Goal: Task Accomplishment & Management: Use online tool/utility

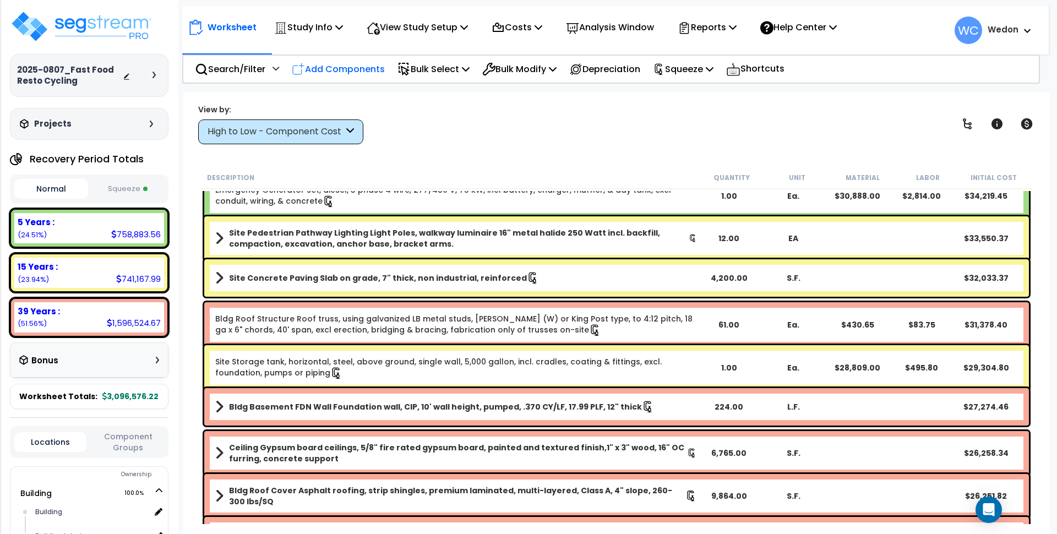
scroll to position [1308, 0]
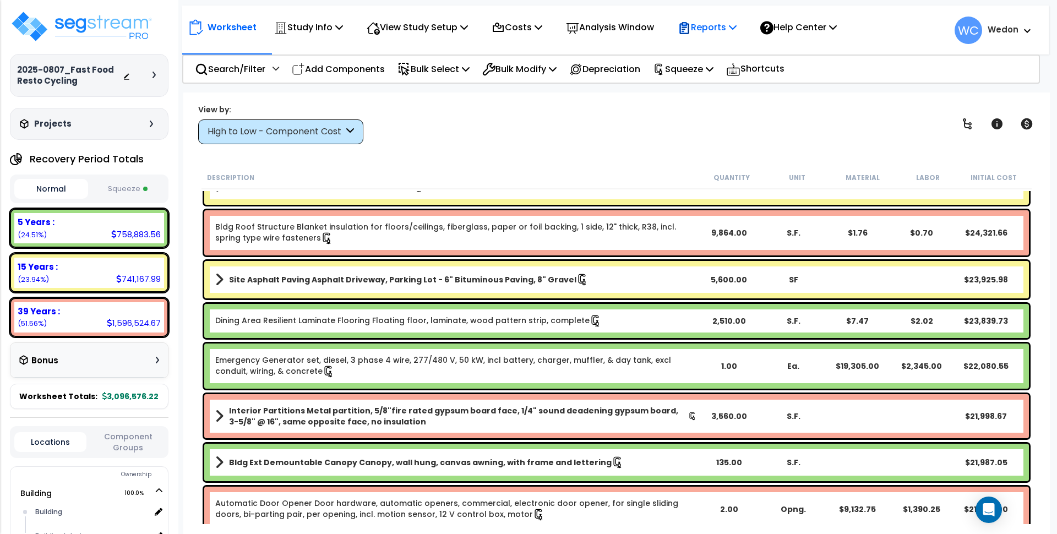
click at [726, 23] on p "Reports" at bounding box center [707, 27] width 59 height 15
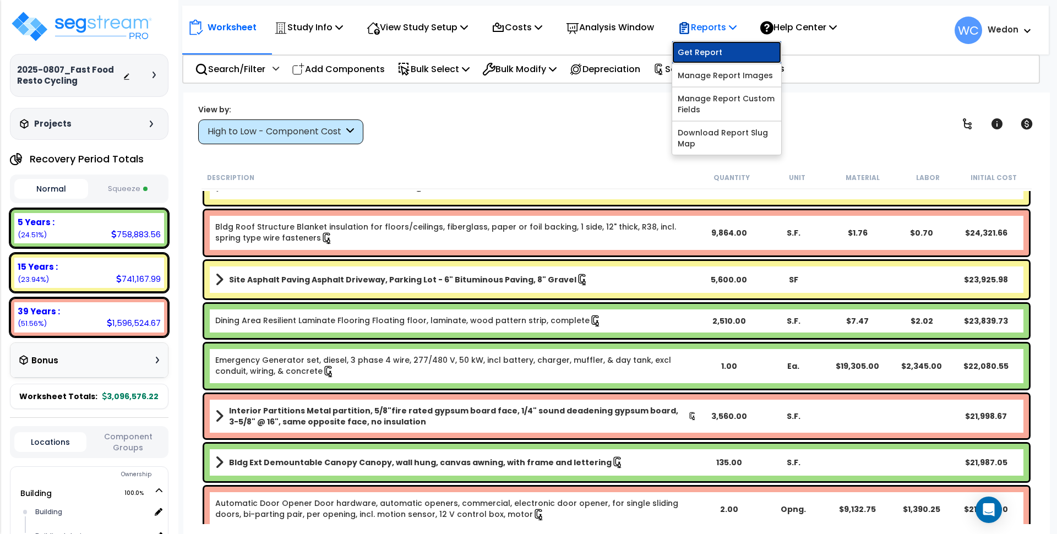
click at [739, 51] on link "Get Report" at bounding box center [726, 52] width 109 height 22
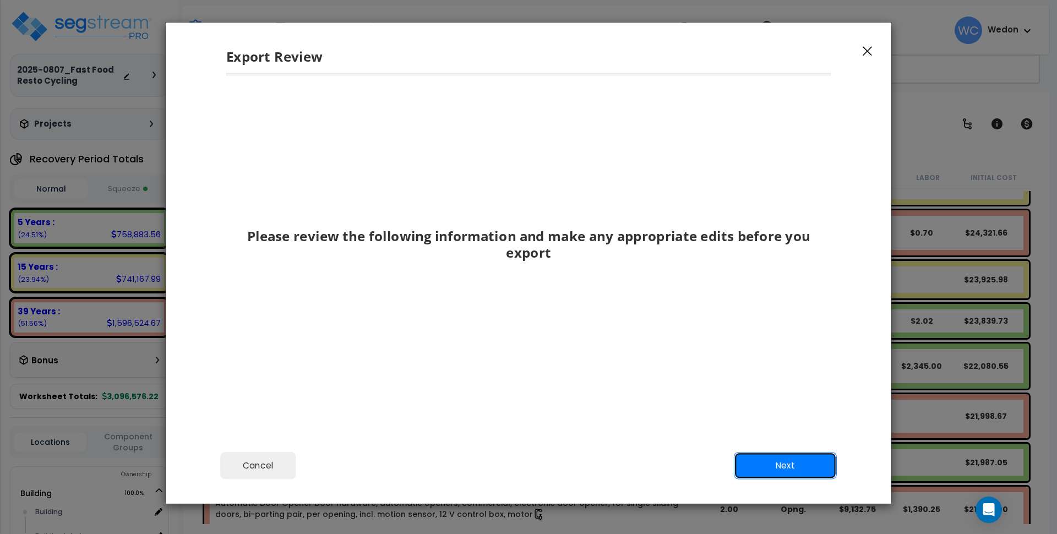
click at [789, 466] on button "Next" at bounding box center [785, 466] width 103 height 28
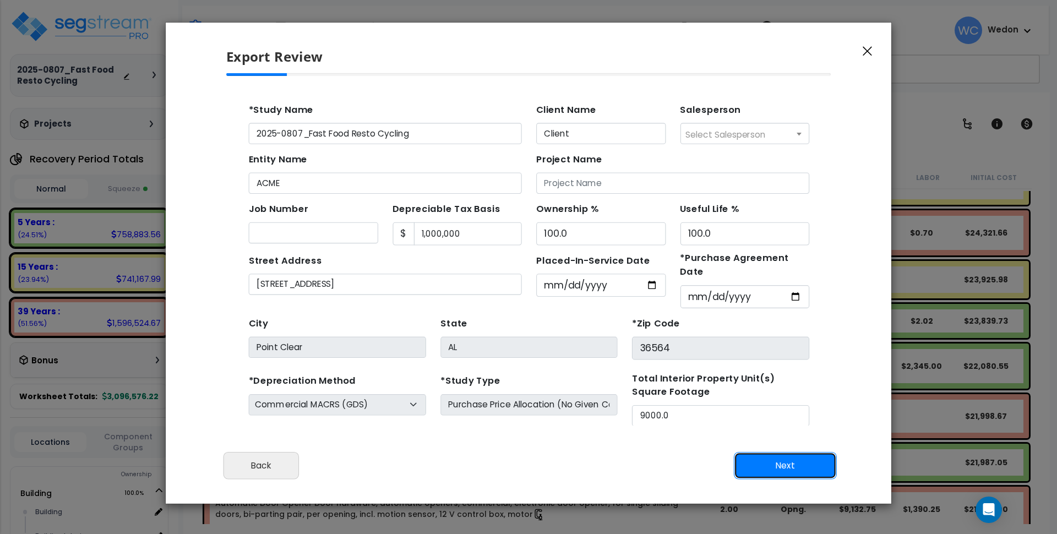
click at [789, 466] on button "Next" at bounding box center [785, 466] width 103 height 28
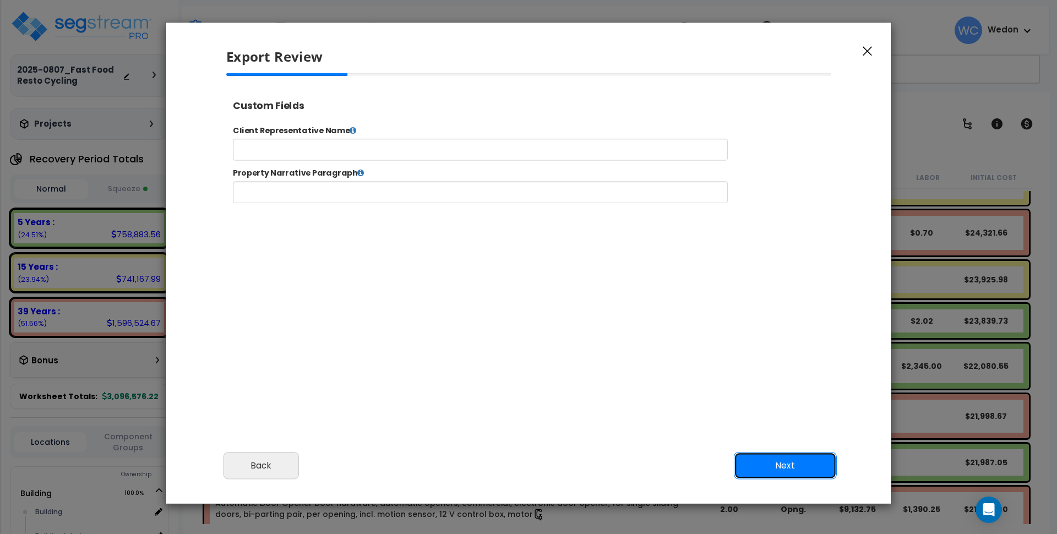
click at [799, 468] on button "Next" at bounding box center [785, 466] width 103 height 28
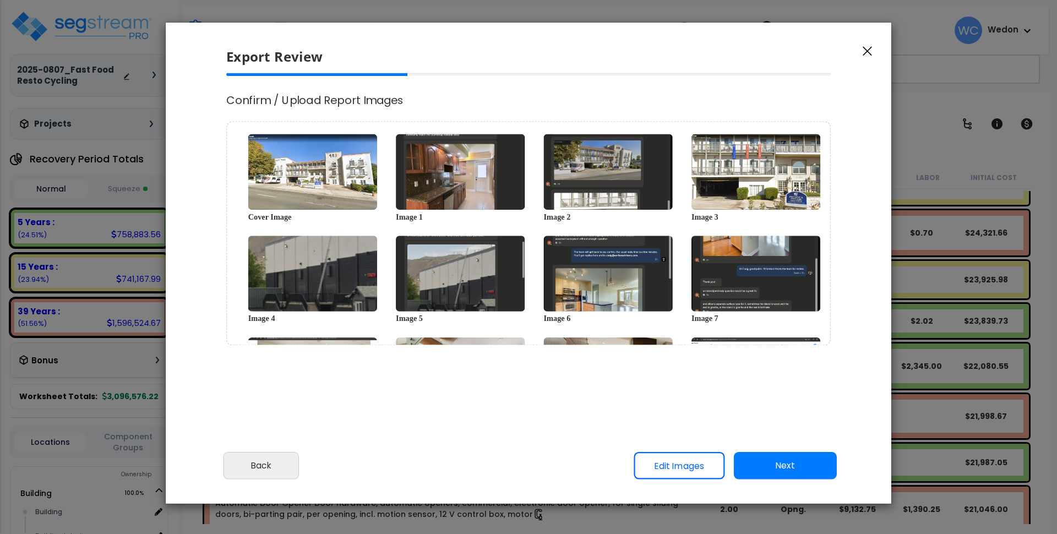
select select "2025"
drag, startPoint x: 799, startPoint y: 467, endPoint x: 705, endPoint y: 350, distance: 150.4
click at [705, 349] on div "Export Review Please review the following information and make any appropriate …" at bounding box center [528, 263] width 727 height 482
click at [703, 463] on link "Edit Images" at bounding box center [679, 466] width 91 height 28
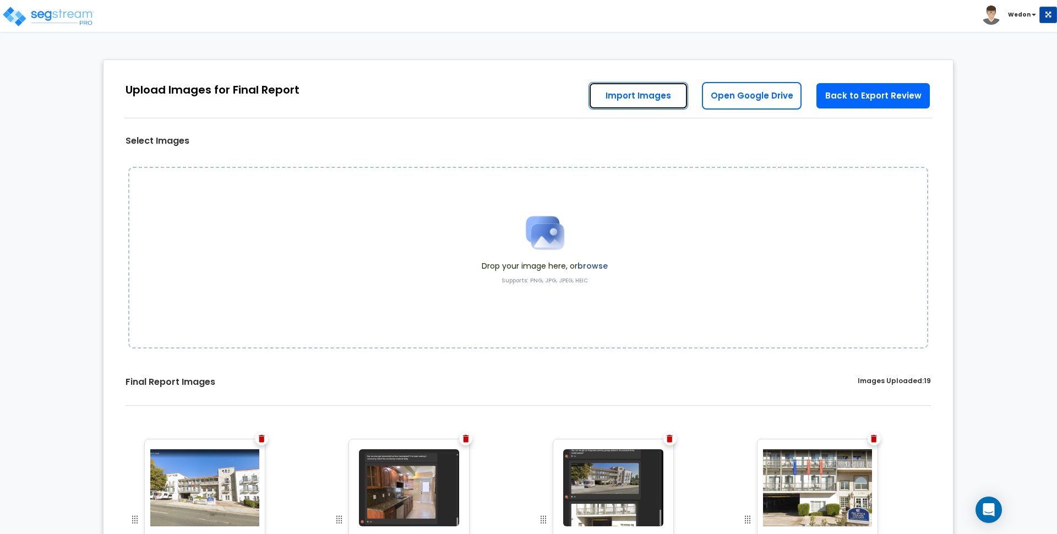
click at [648, 93] on link "Import Images" at bounding box center [639, 96] width 100 height 28
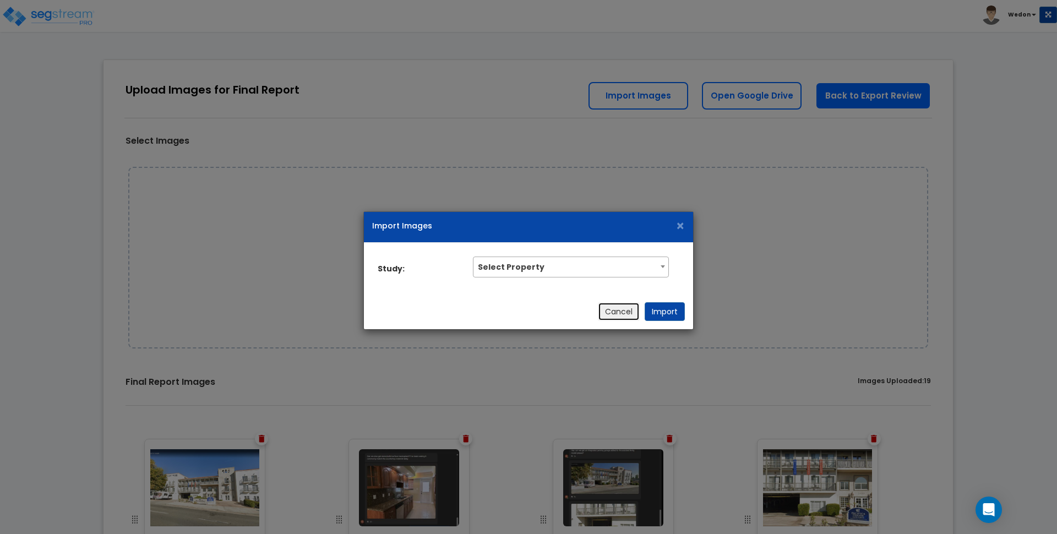
click at [634, 307] on button "Cancel" at bounding box center [619, 311] width 42 height 19
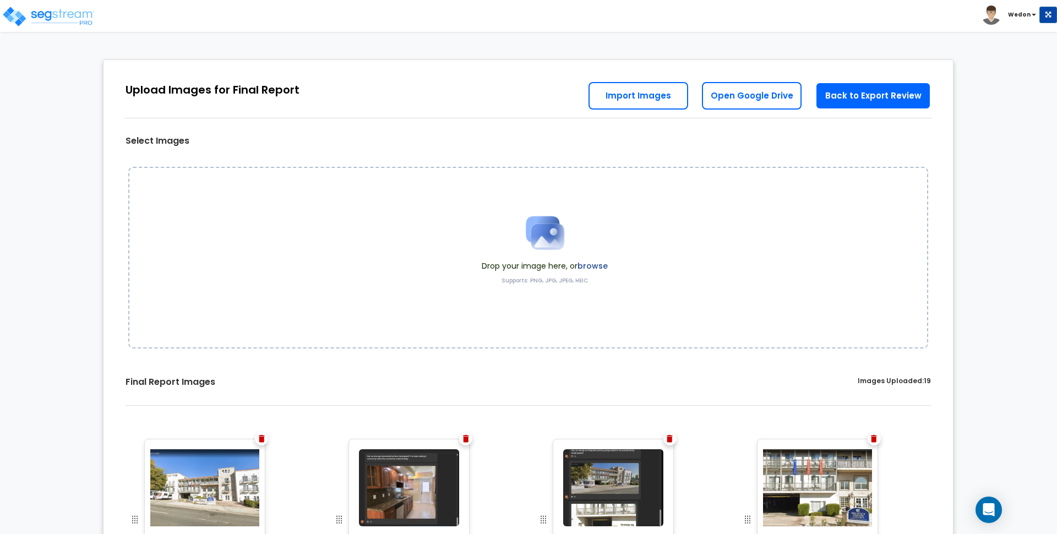
click at [574, 279] on label "Supports: PNG, JPG, JPEG, HEIC" at bounding box center [545, 281] width 86 height 8
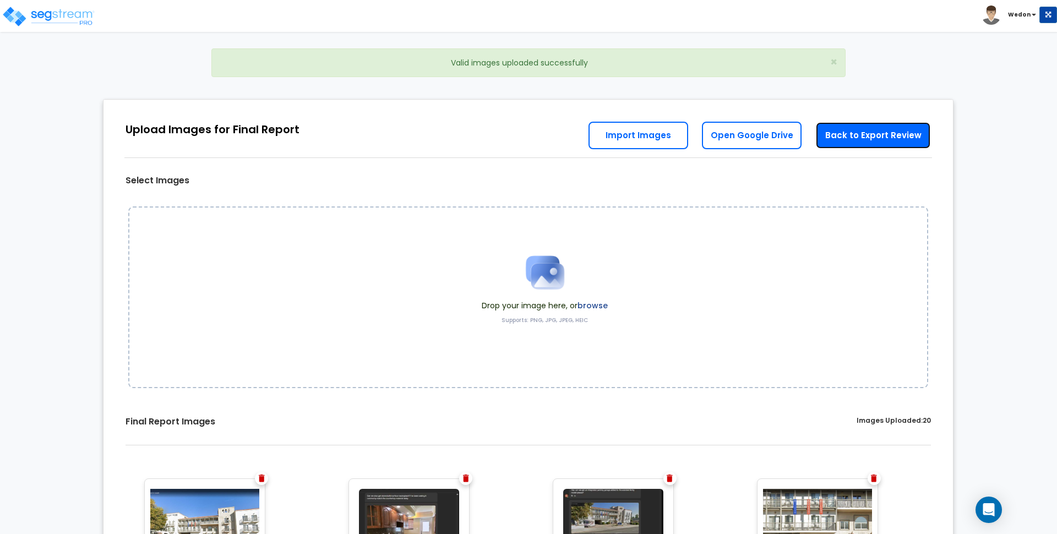
click at [879, 137] on link "Back to Export Review" at bounding box center [874, 136] width 116 height 28
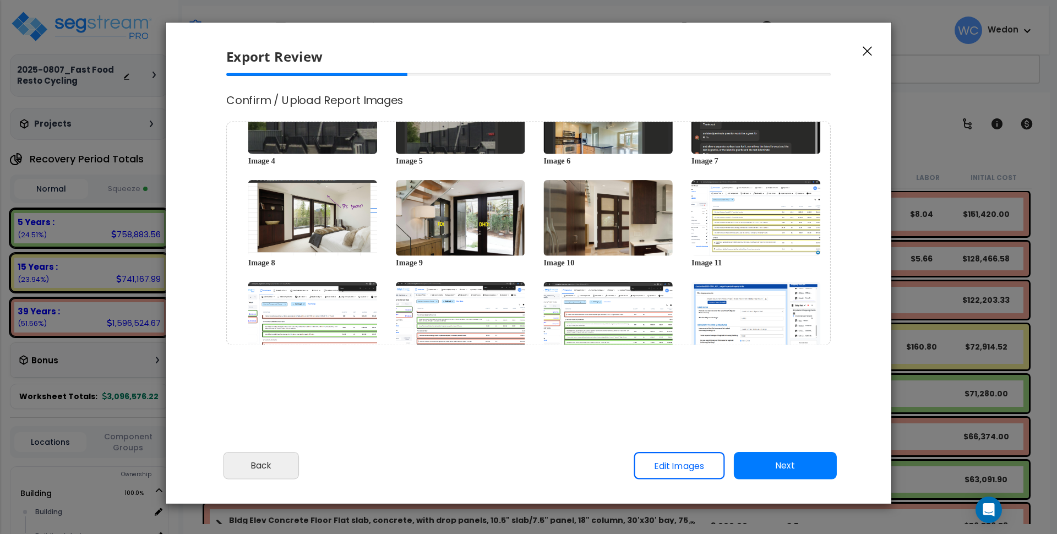
scroll to position [271, 0]
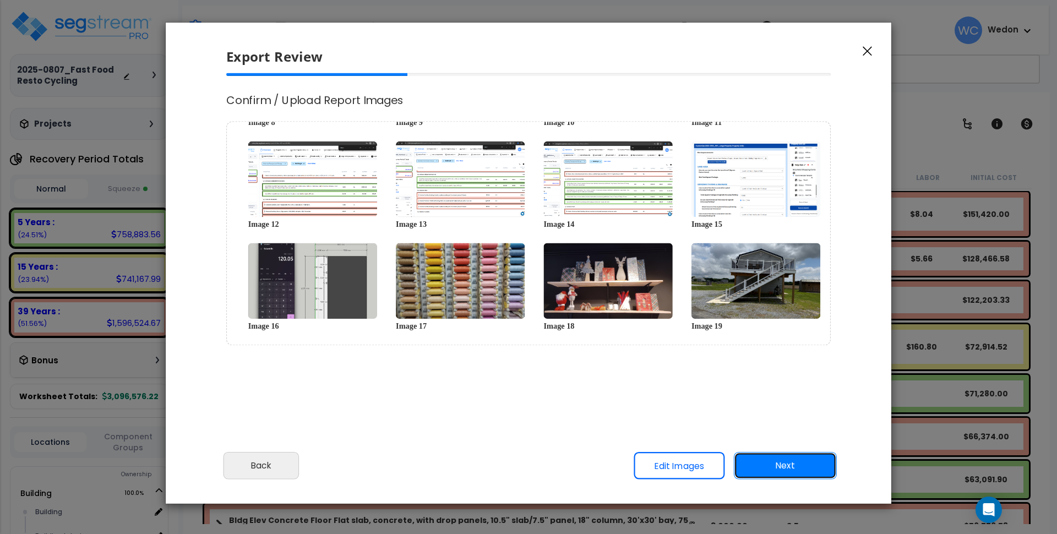
click at [795, 470] on button "Next" at bounding box center [785, 466] width 103 height 28
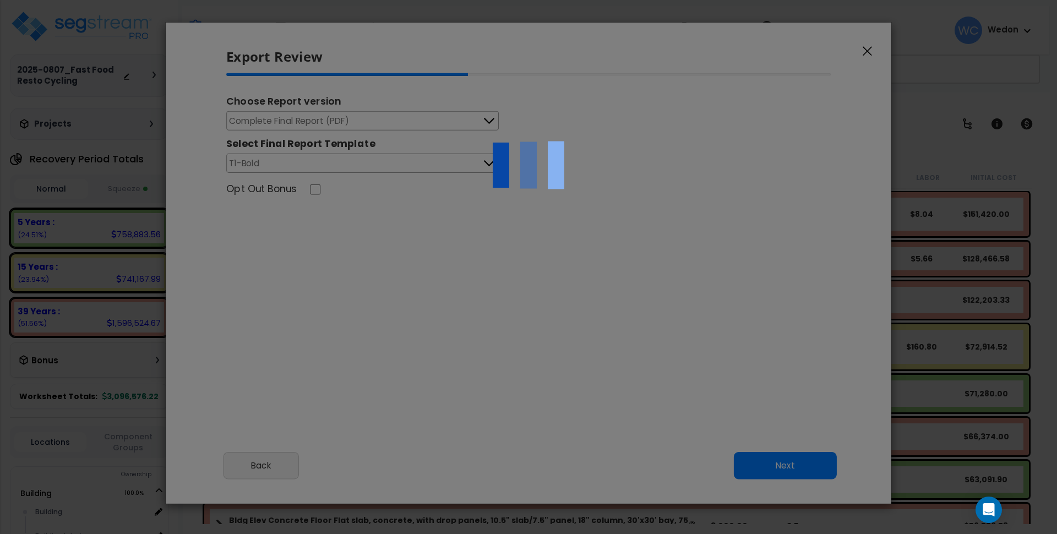
click at [809, 366] on div at bounding box center [528, 267] width 1057 height 534
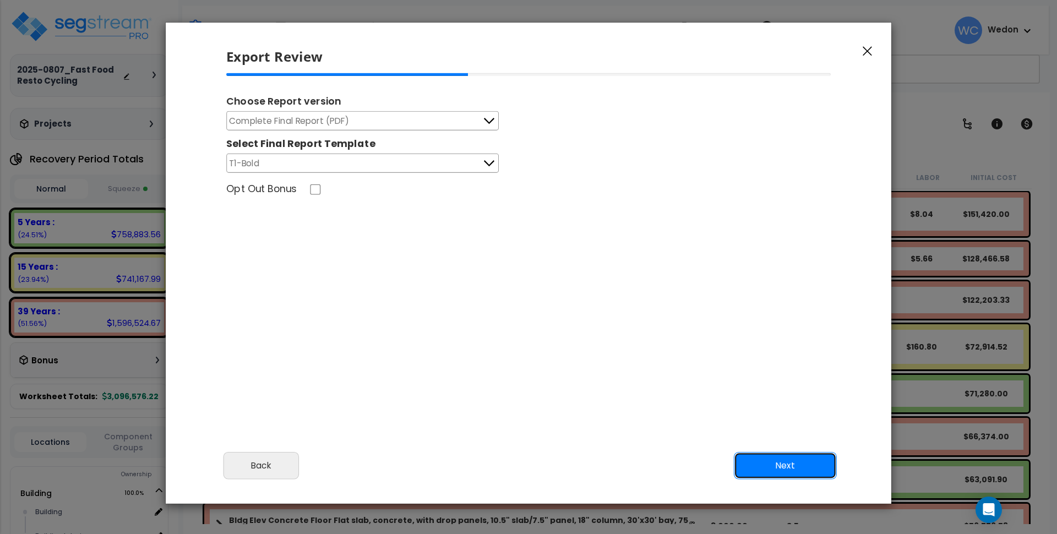
click at [778, 459] on button "Next" at bounding box center [785, 466] width 103 height 28
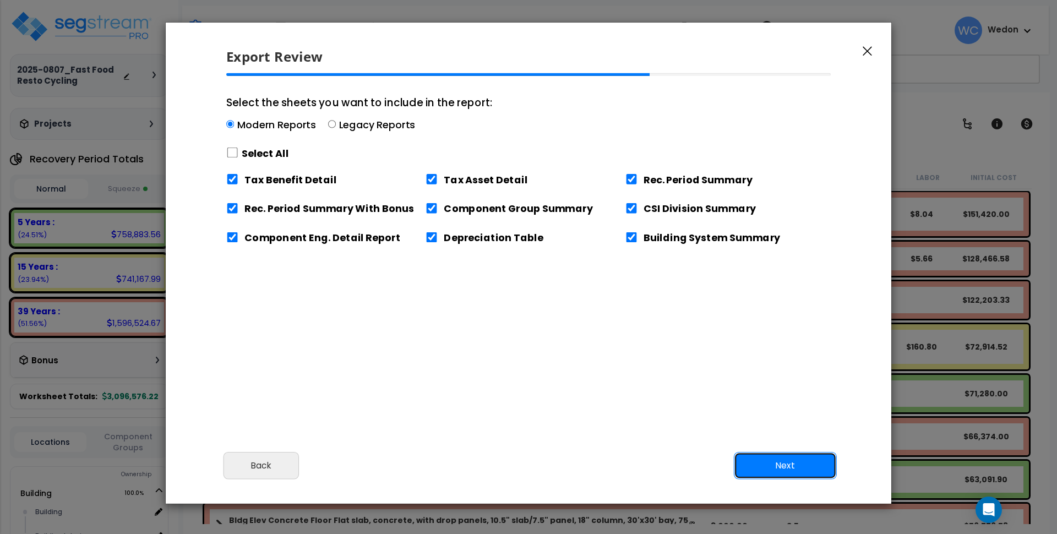
click at [778, 459] on button "Next" at bounding box center [785, 466] width 103 height 28
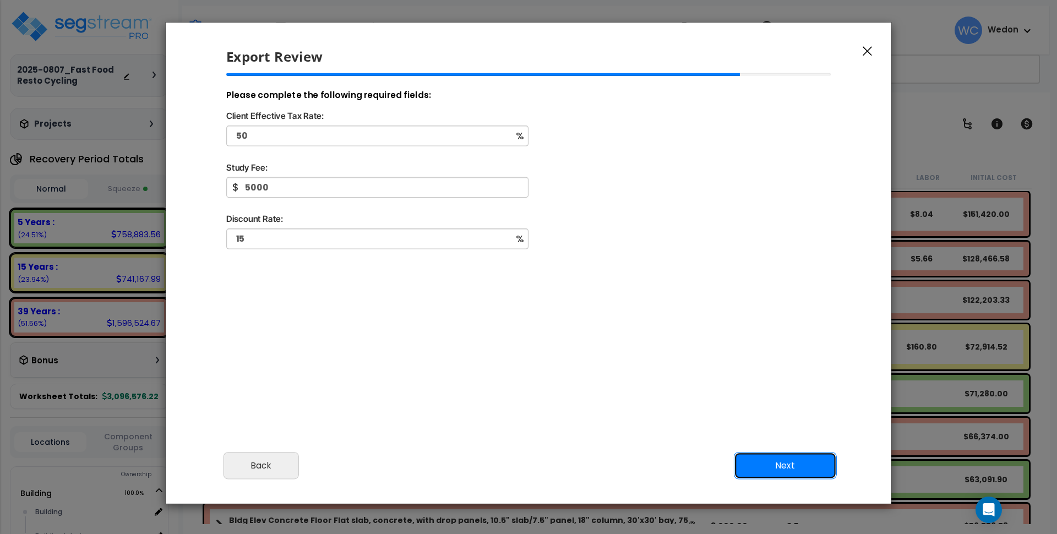
click at [778, 459] on button "Next" at bounding box center [785, 466] width 103 height 28
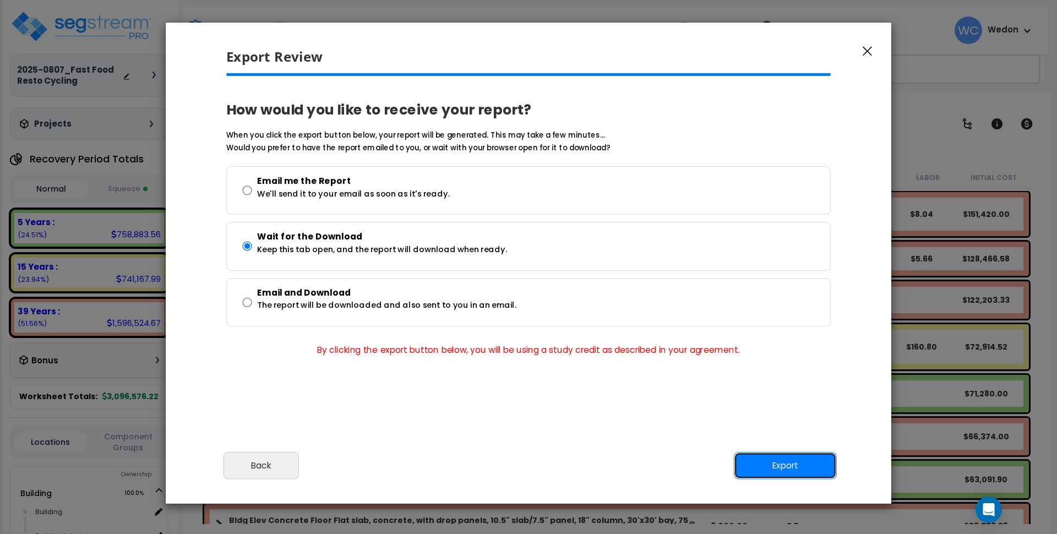
click at [778, 459] on button "Export" at bounding box center [785, 466] width 103 height 28
